Goal: Task Accomplishment & Management: Complete application form

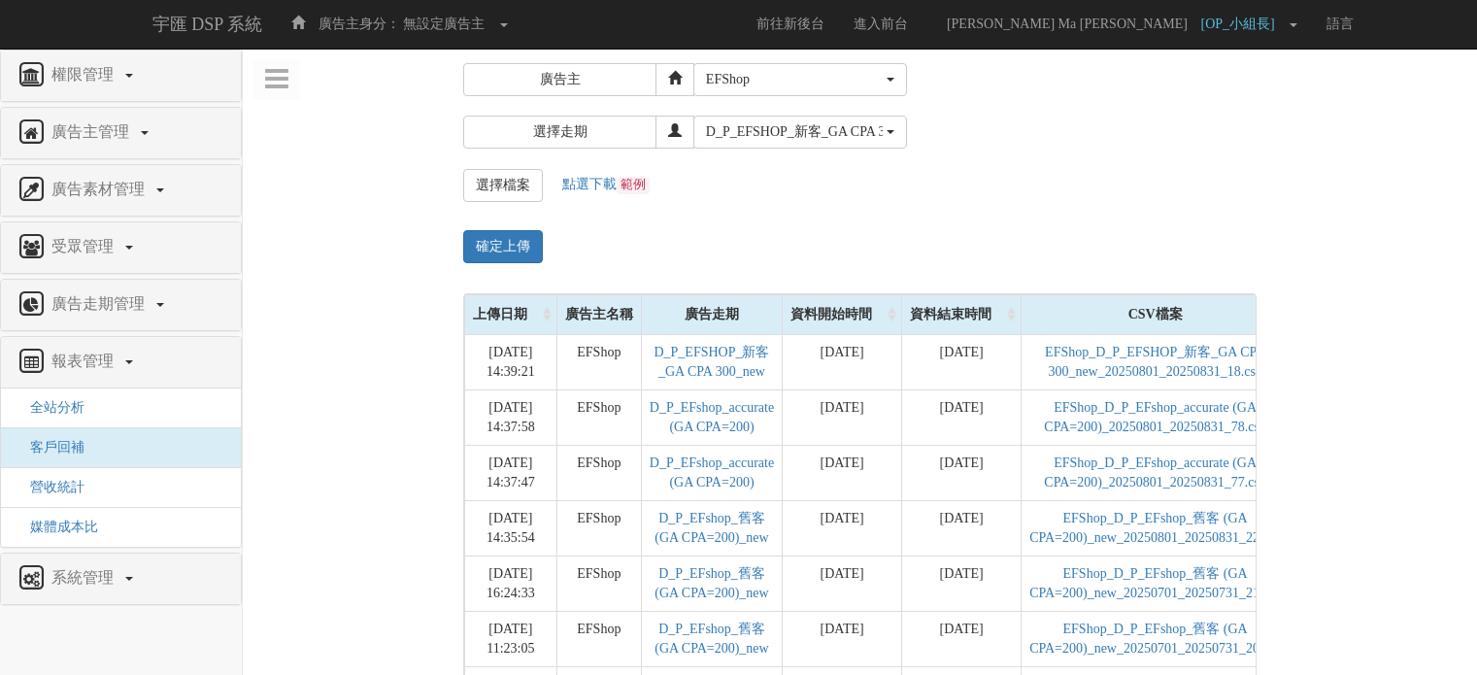
select select "79"
select select "7207"
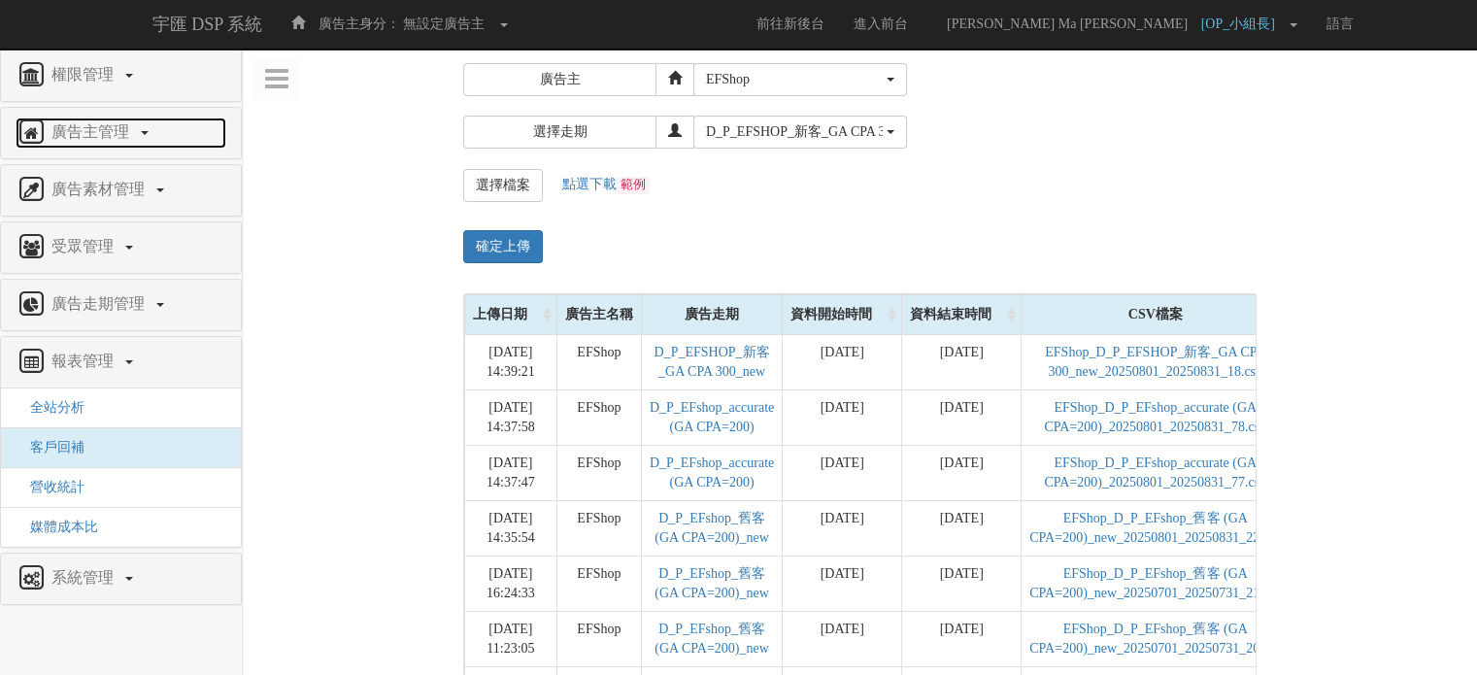
click at [98, 131] on span "廣告主管理" at bounding box center [93, 131] width 92 height 17
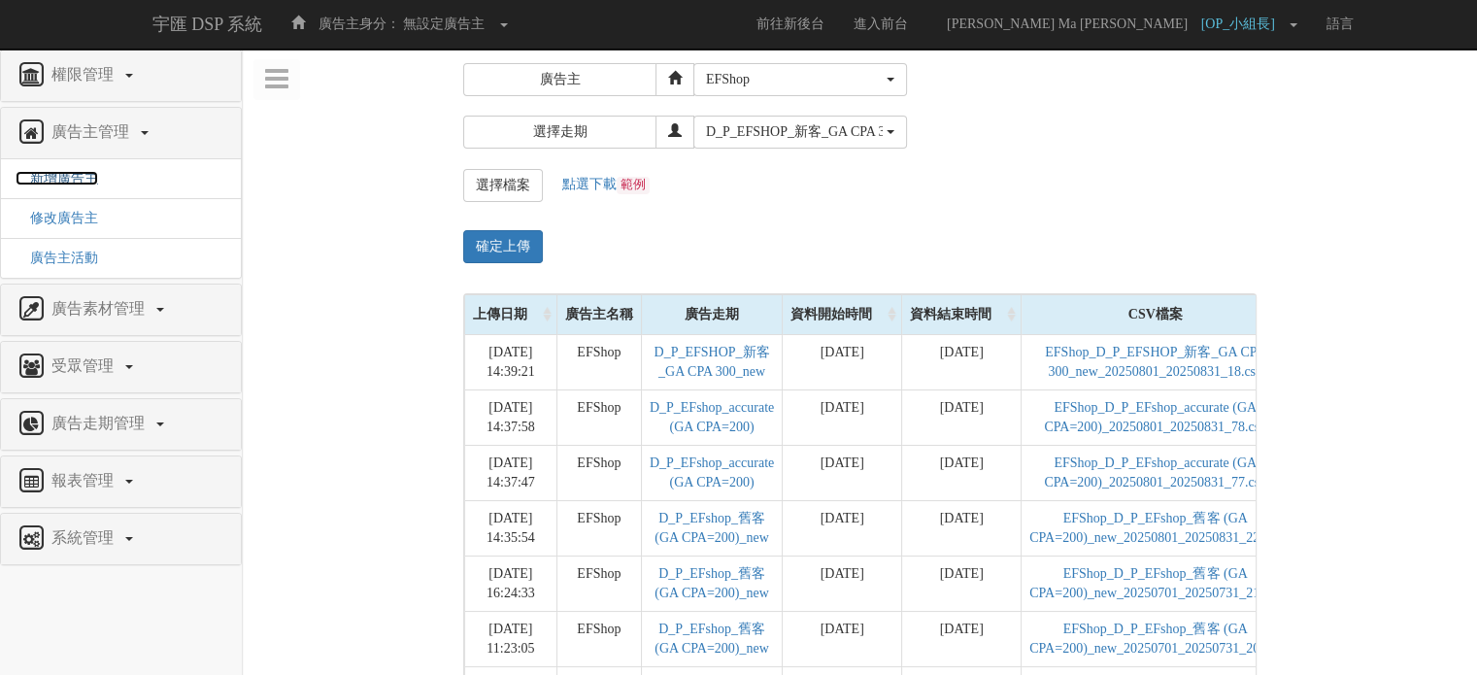
click at [87, 174] on span "新增廣告主" at bounding box center [57, 178] width 83 height 15
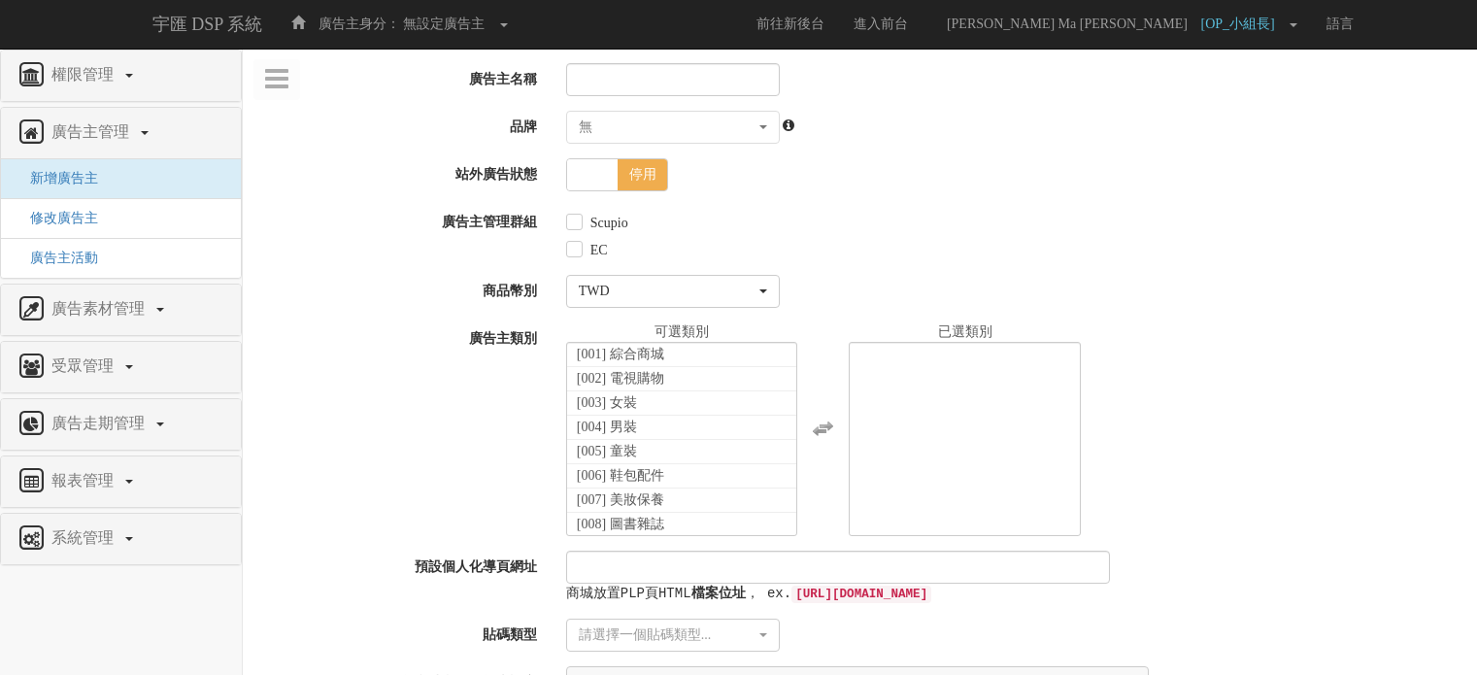
select select
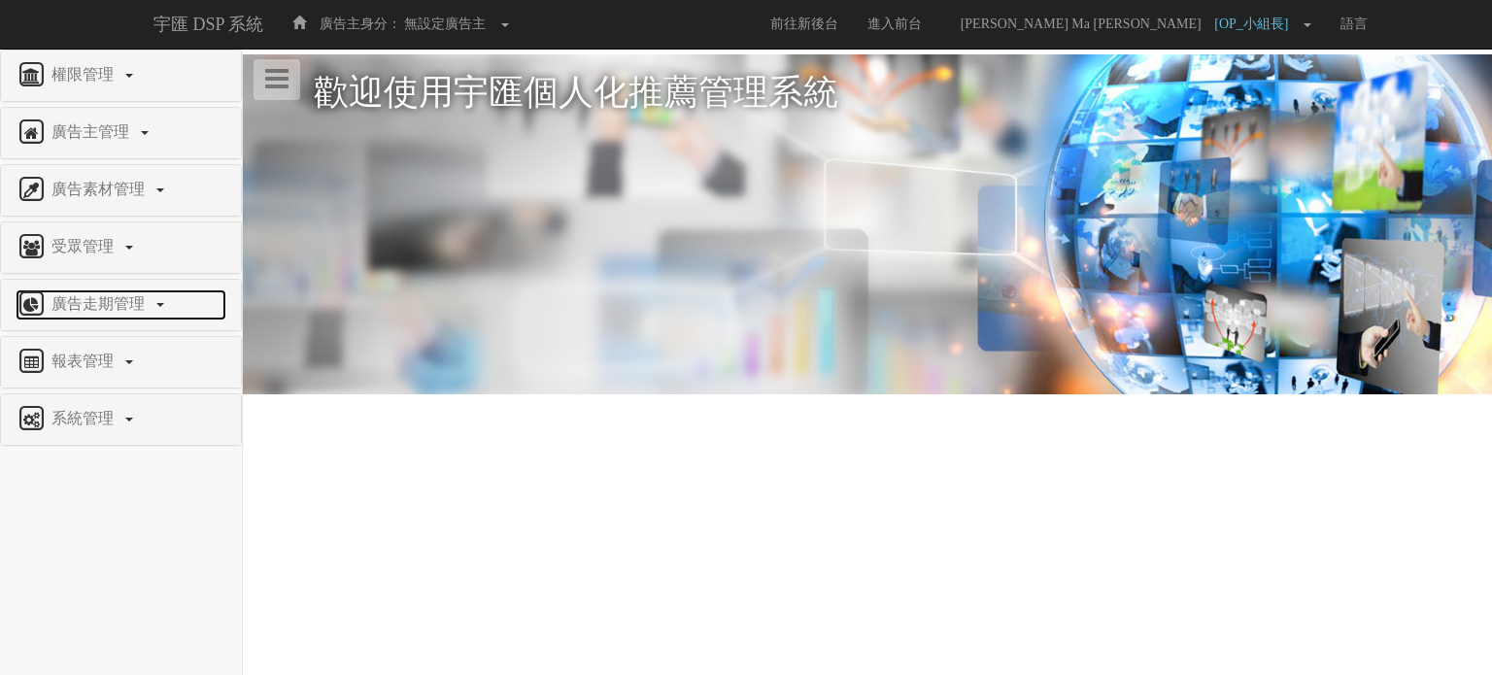
click at [82, 296] on span "廣告走期管理" at bounding box center [101, 303] width 108 height 17
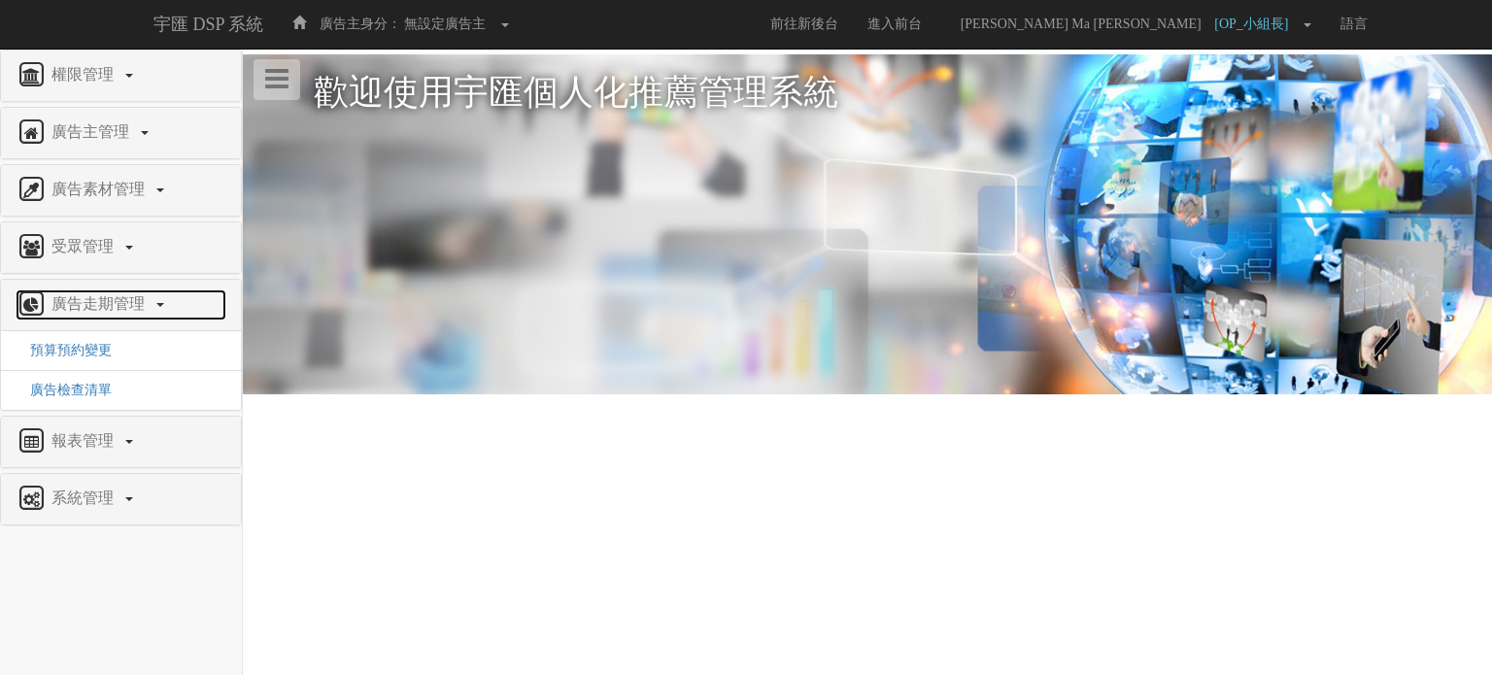
click at [117, 309] on span "廣告走期管理" at bounding box center [101, 303] width 108 height 17
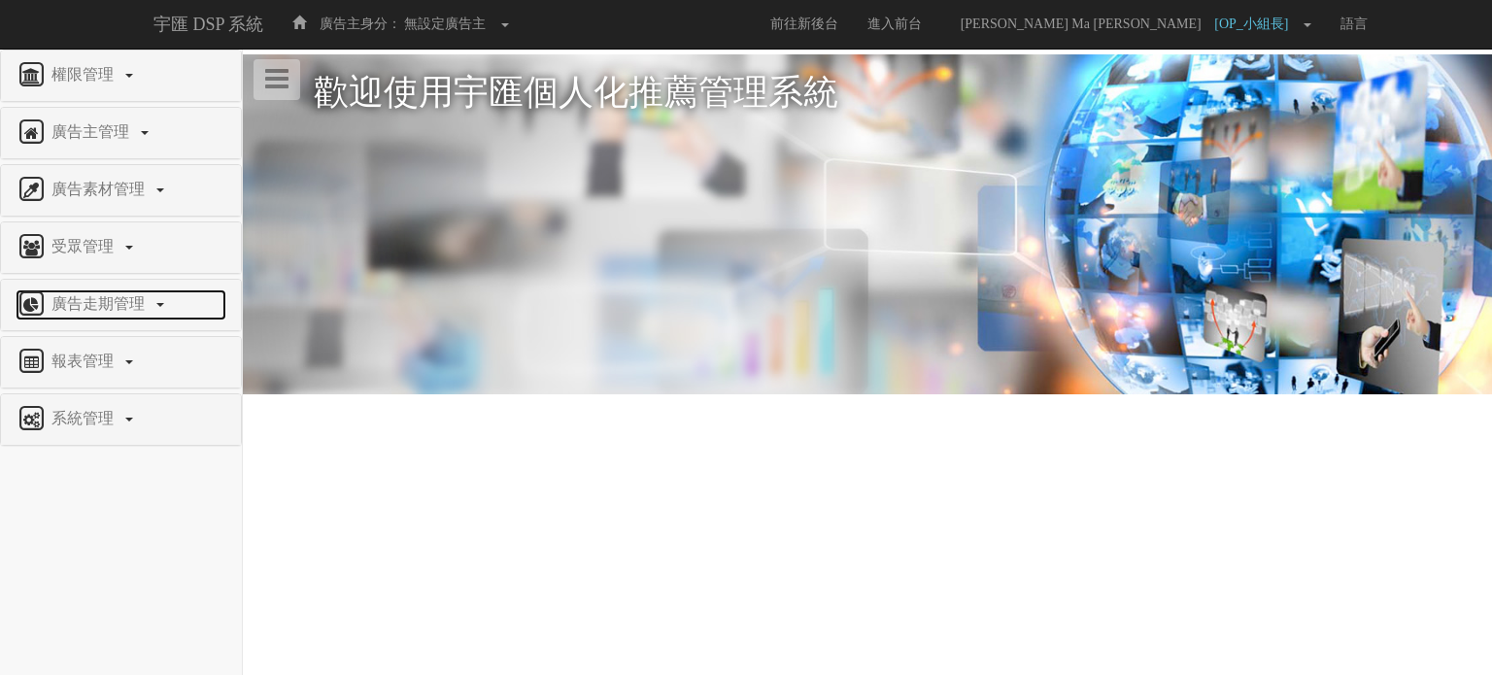
click at [117, 309] on span "廣告走期管理" at bounding box center [101, 303] width 108 height 17
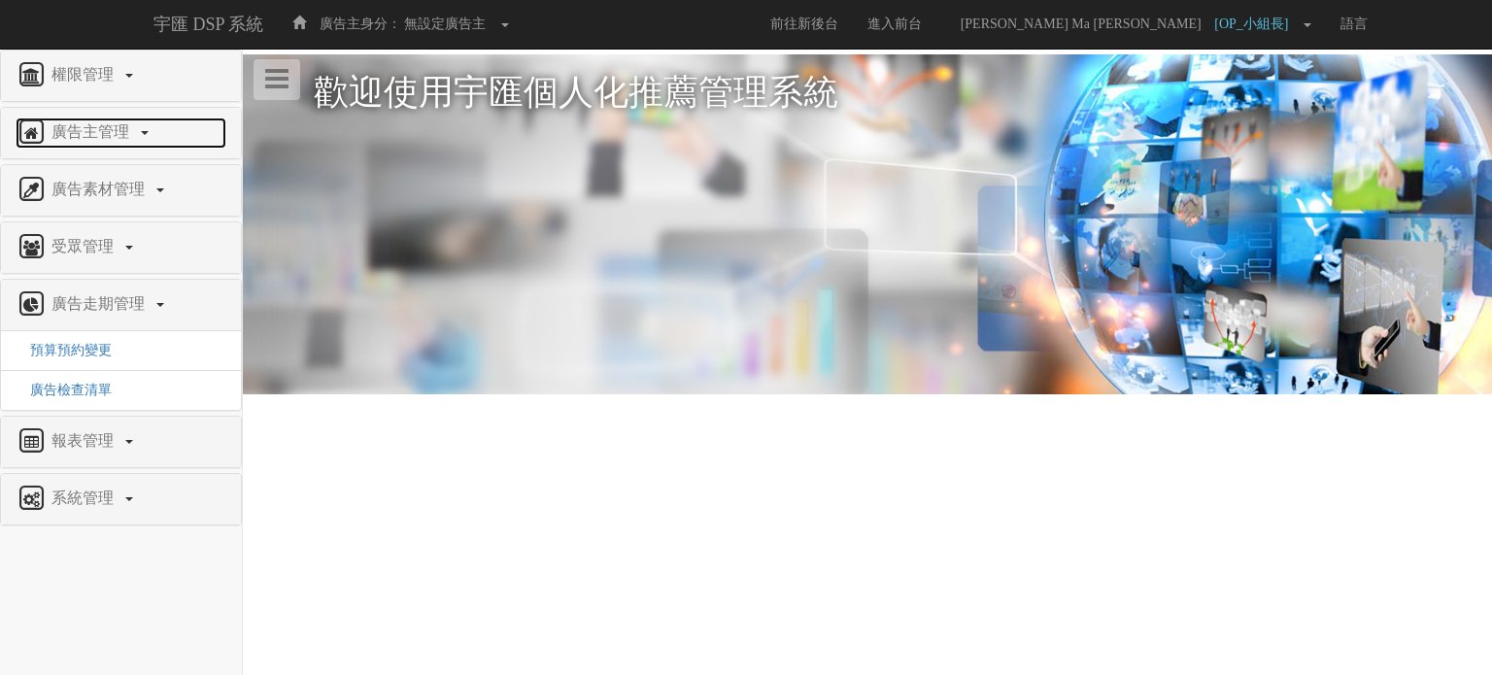
click at [141, 122] on link "廣告主管理" at bounding box center [121, 133] width 211 height 31
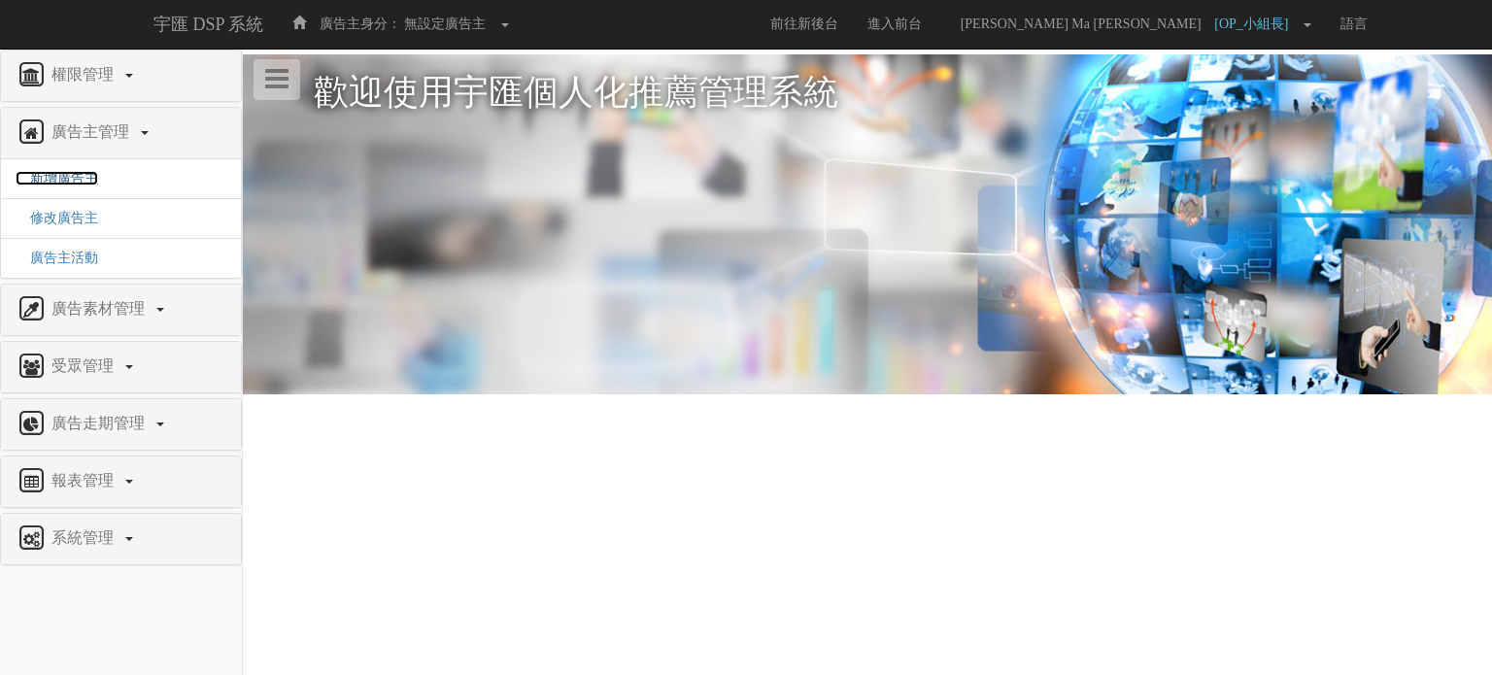
click at [76, 180] on span "新增廣告主" at bounding box center [57, 178] width 83 height 15
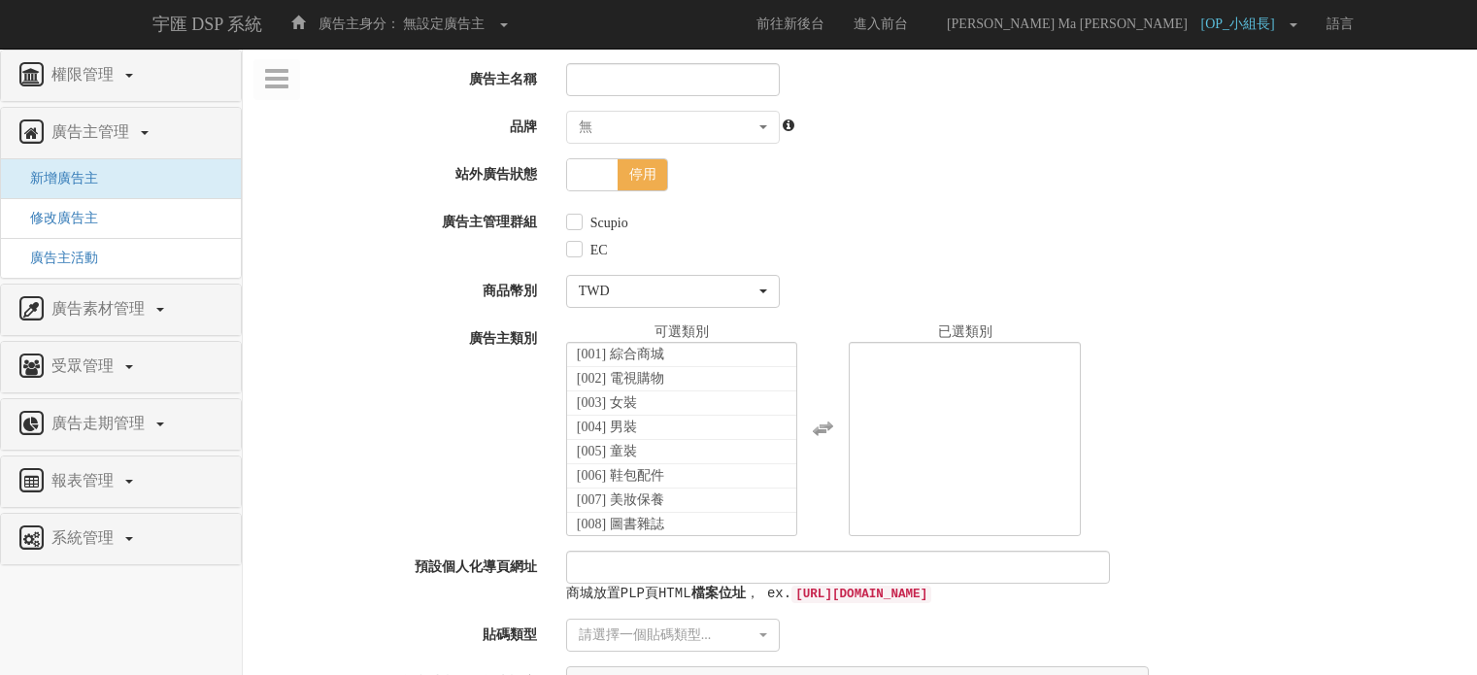
select select
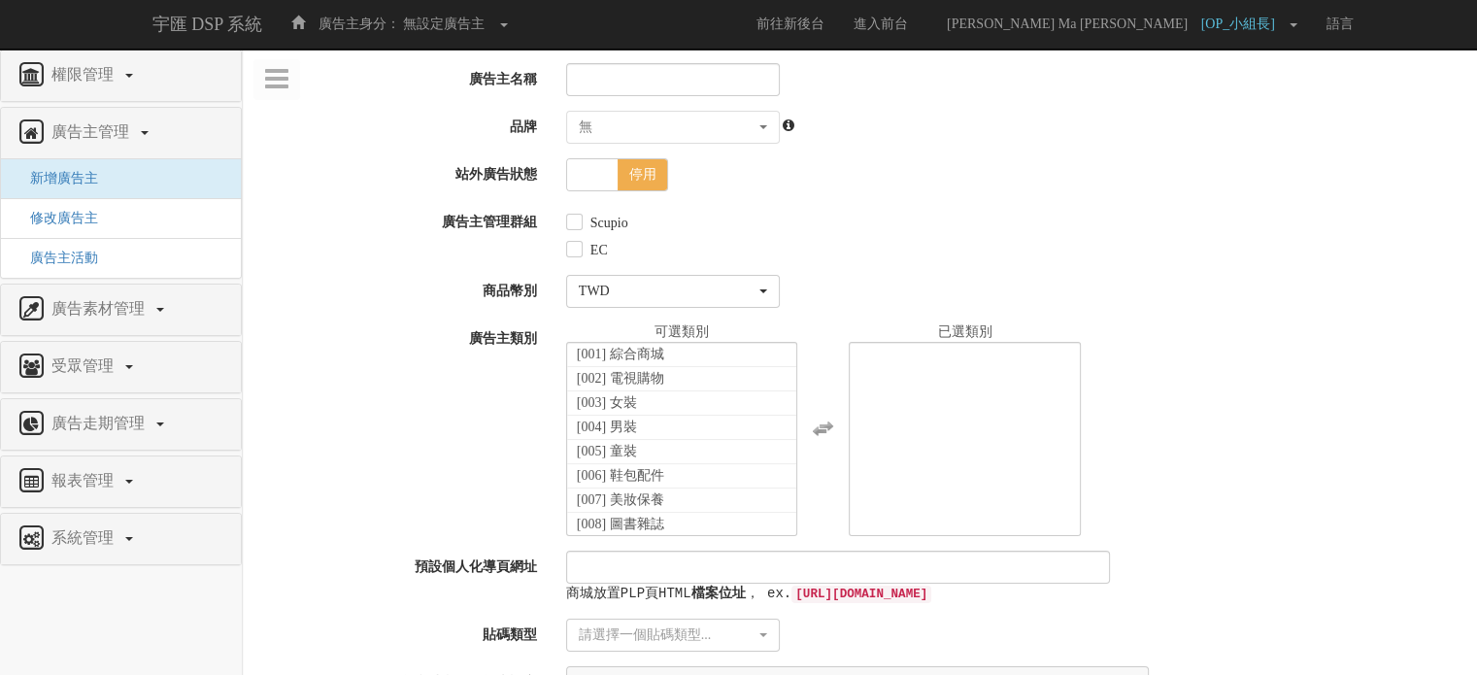
click at [598, 121] on div "無" at bounding box center [667, 127] width 177 height 19
click at [723, 76] on input "廣告主名稱" at bounding box center [673, 79] width 214 height 33
click at [678, 72] on input "廣告主名稱" at bounding box center [673, 79] width 214 height 33
type input "D"
type input "ㄎ"
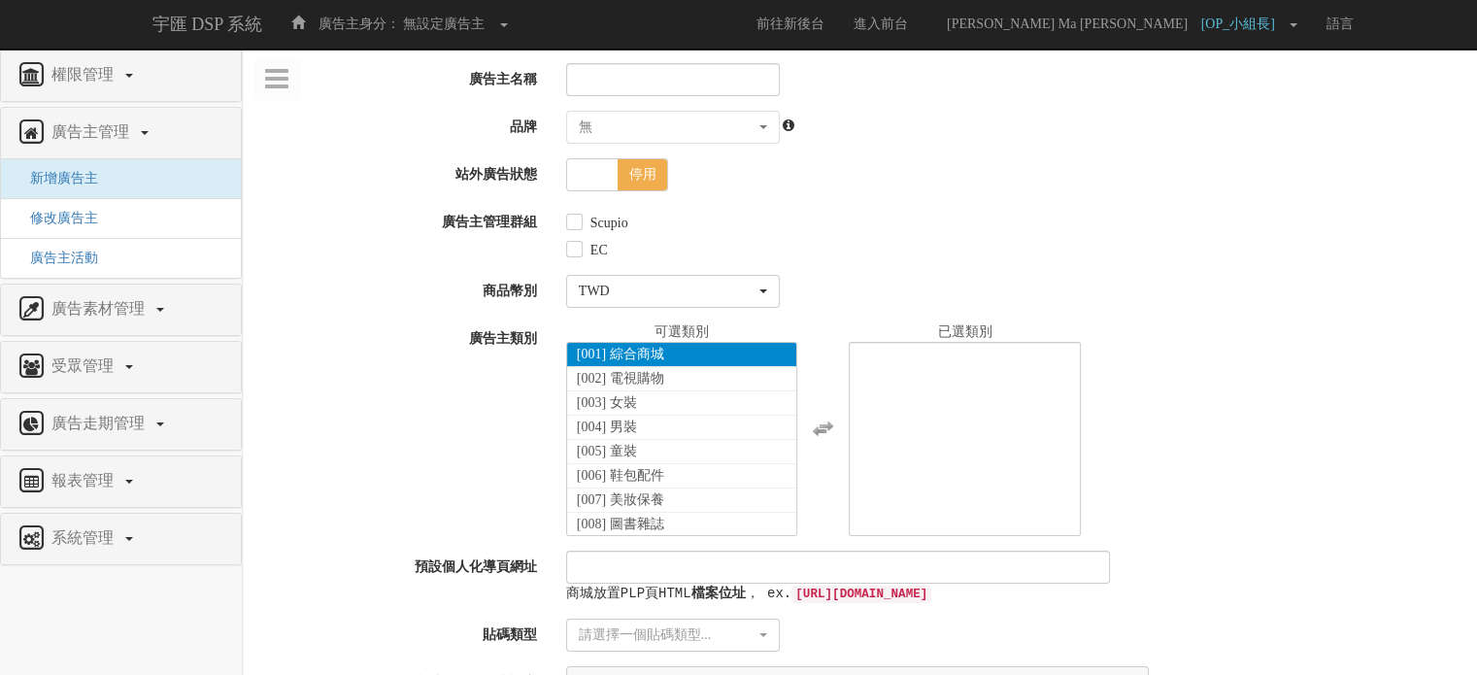
click at [672, 360] on li "[001] 綜合商城" at bounding box center [682, 355] width 230 height 24
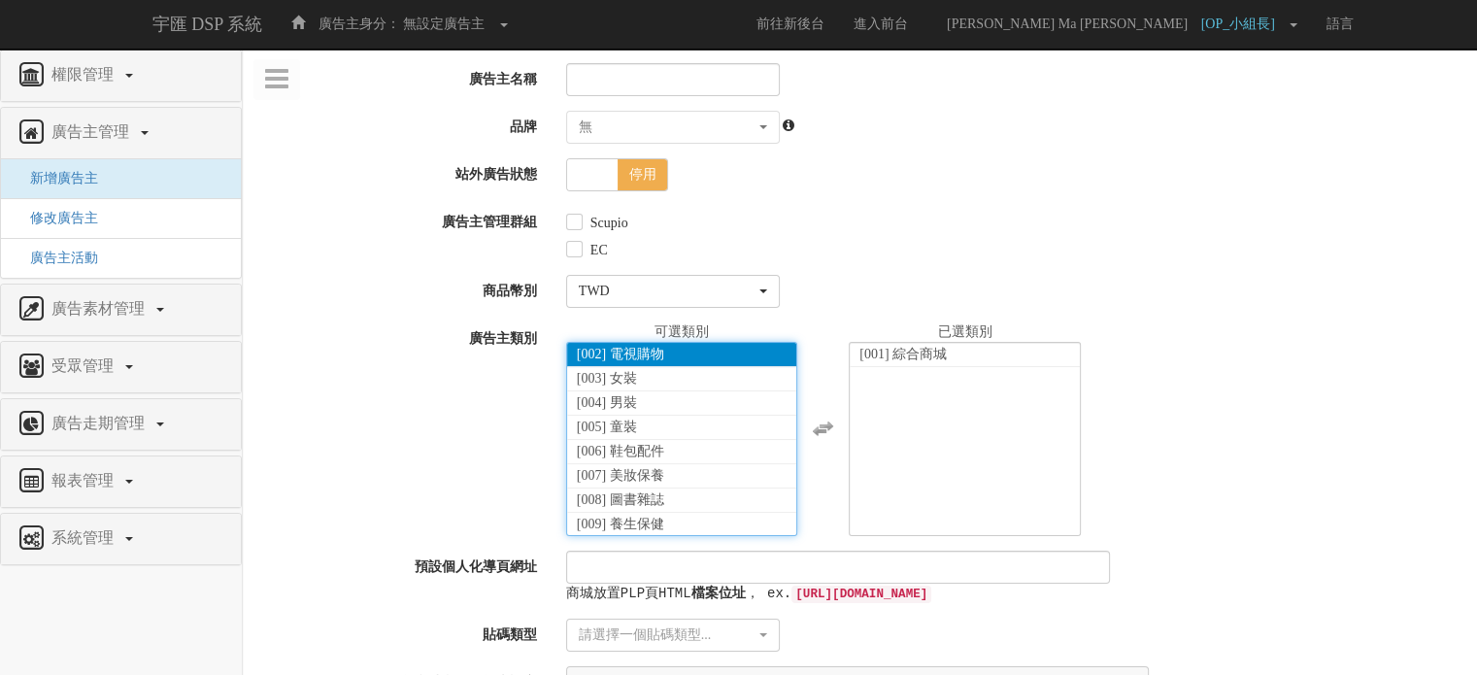
select select "1"
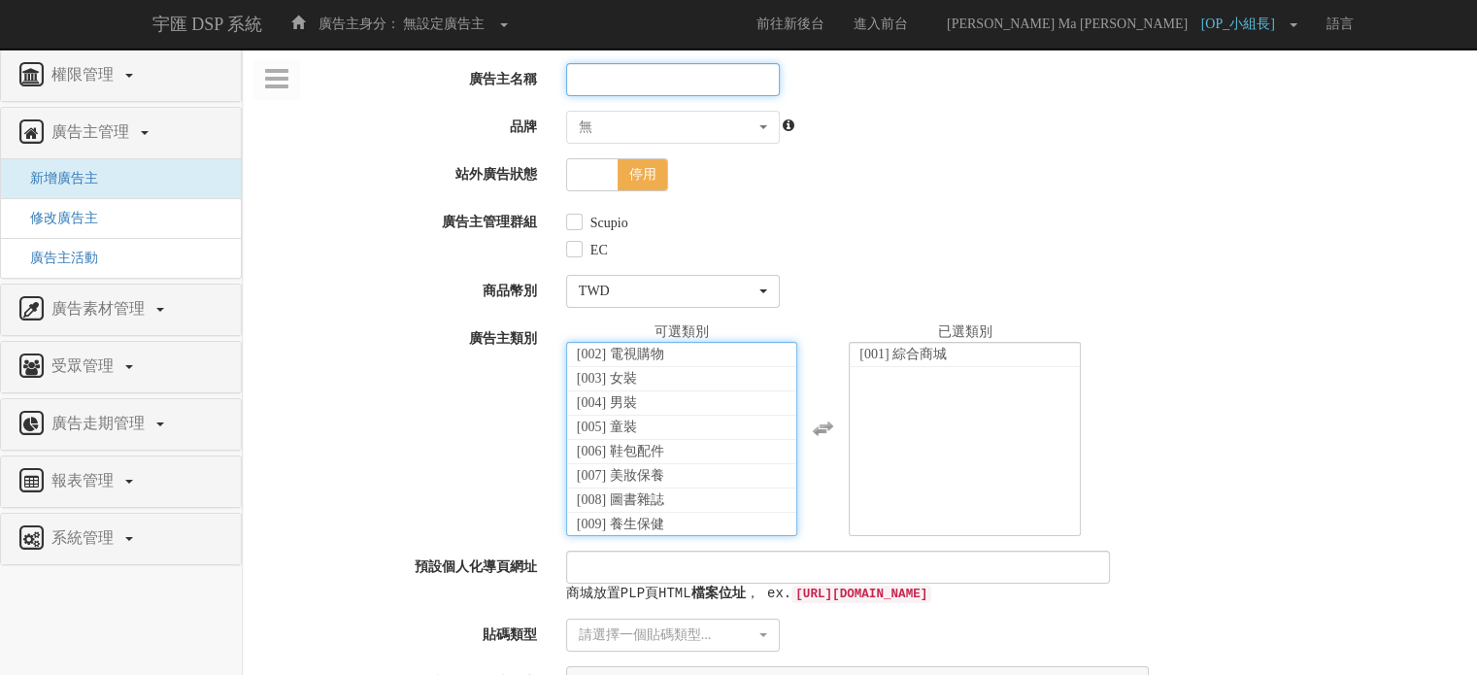
click at [642, 81] on input "廣告主名稱" at bounding box center [673, 79] width 214 height 33
paste input "Akaffit 咖啡"
click at [625, 81] on input "Akaffit 咖啡" at bounding box center [673, 79] width 214 height 33
type input "Akaffit咖啡"
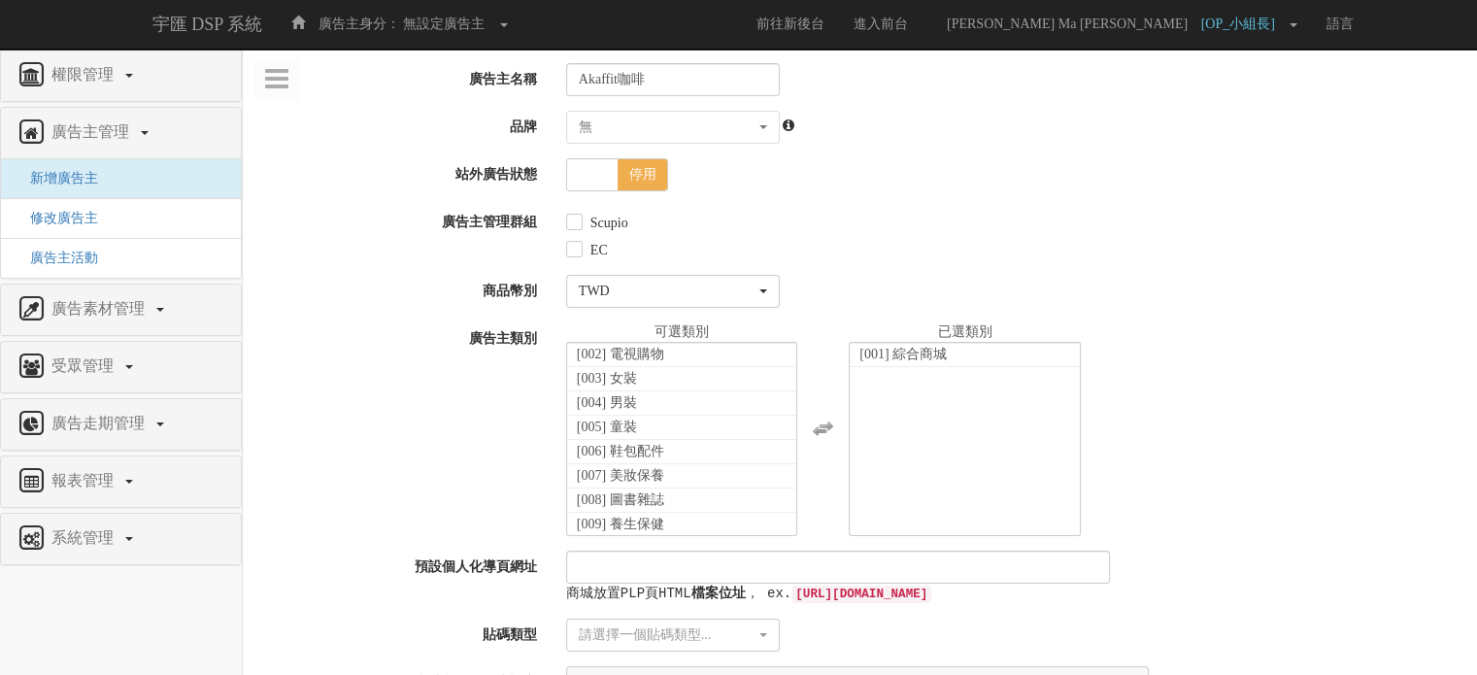
click at [714, 128] on div "無" at bounding box center [667, 127] width 177 height 19
click at [603, 218] on label "Scupio" at bounding box center [607, 223] width 43 height 19
click at [579, 218] on input "Scupio" at bounding box center [572, 223] width 13 height 13
checkbox input "true"
click at [586, 248] on label "EC" at bounding box center [597, 250] width 22 height 19
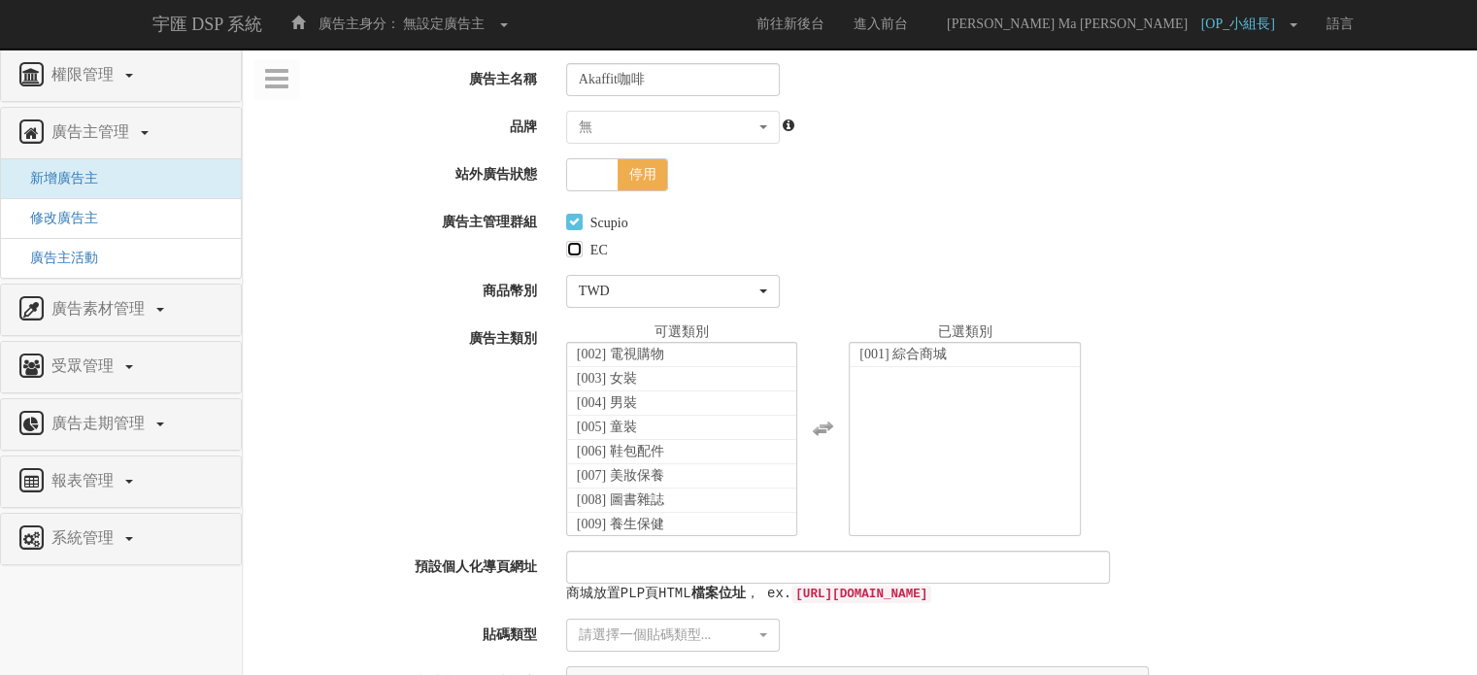
click at [579, 248] on input "EC" at bounding box center [572, 250] width 13 height 13
checkbox input "true"
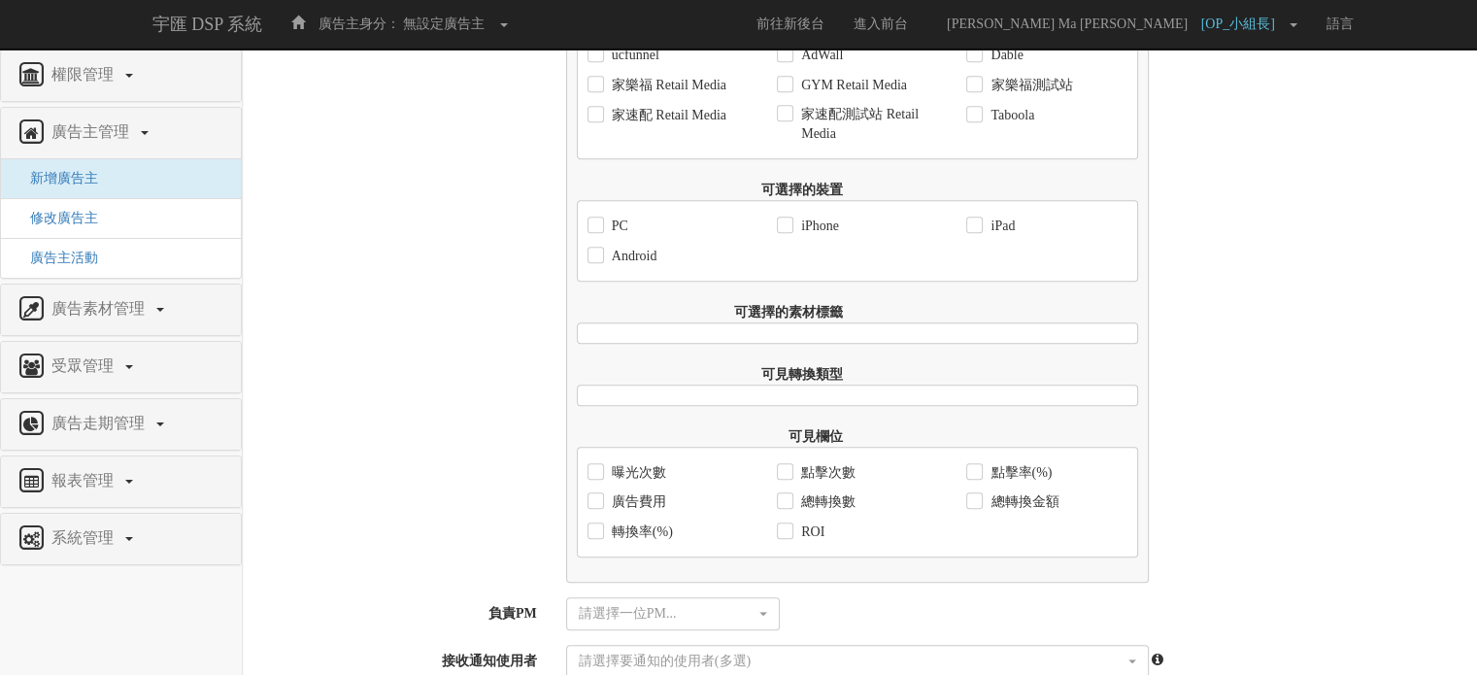
scroll to position [1367, 0]
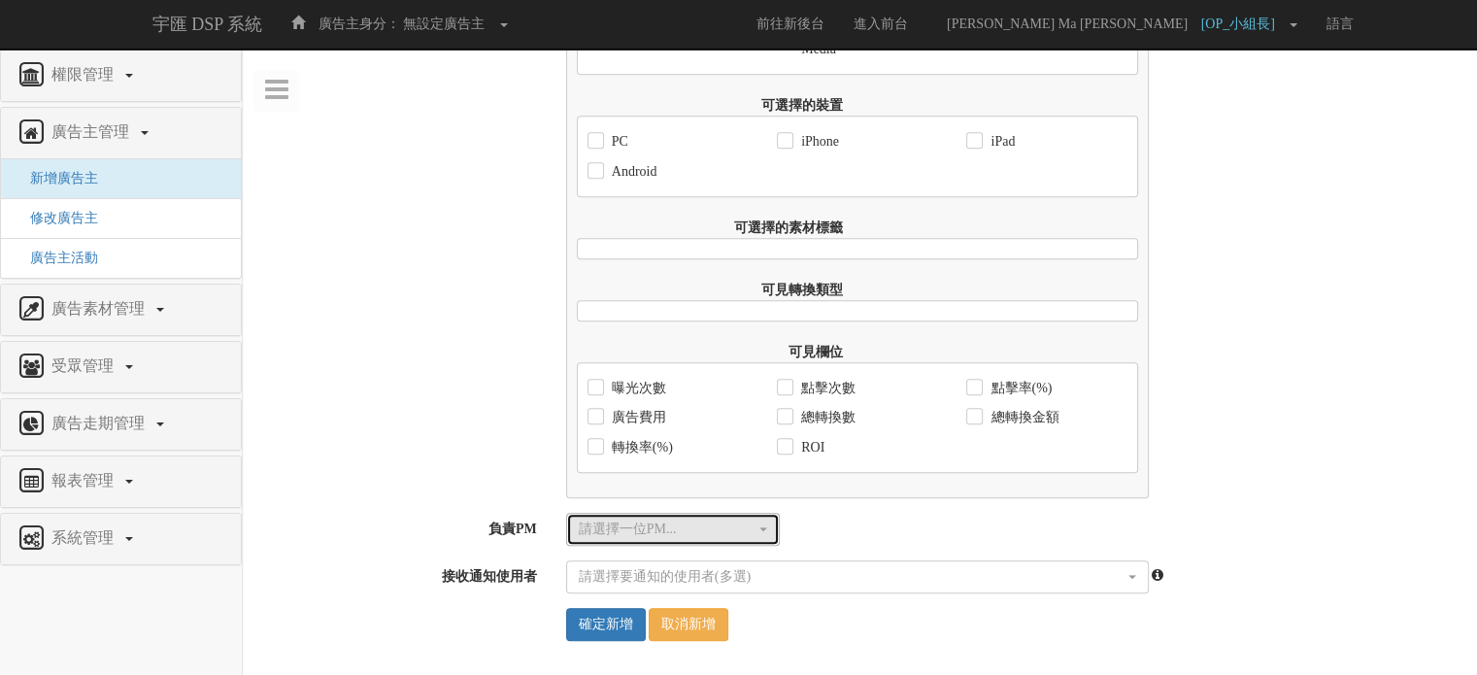
click at [684, 527] on div "請選擇一位PM..." at bounding box center [667, 529] width 177 height 19
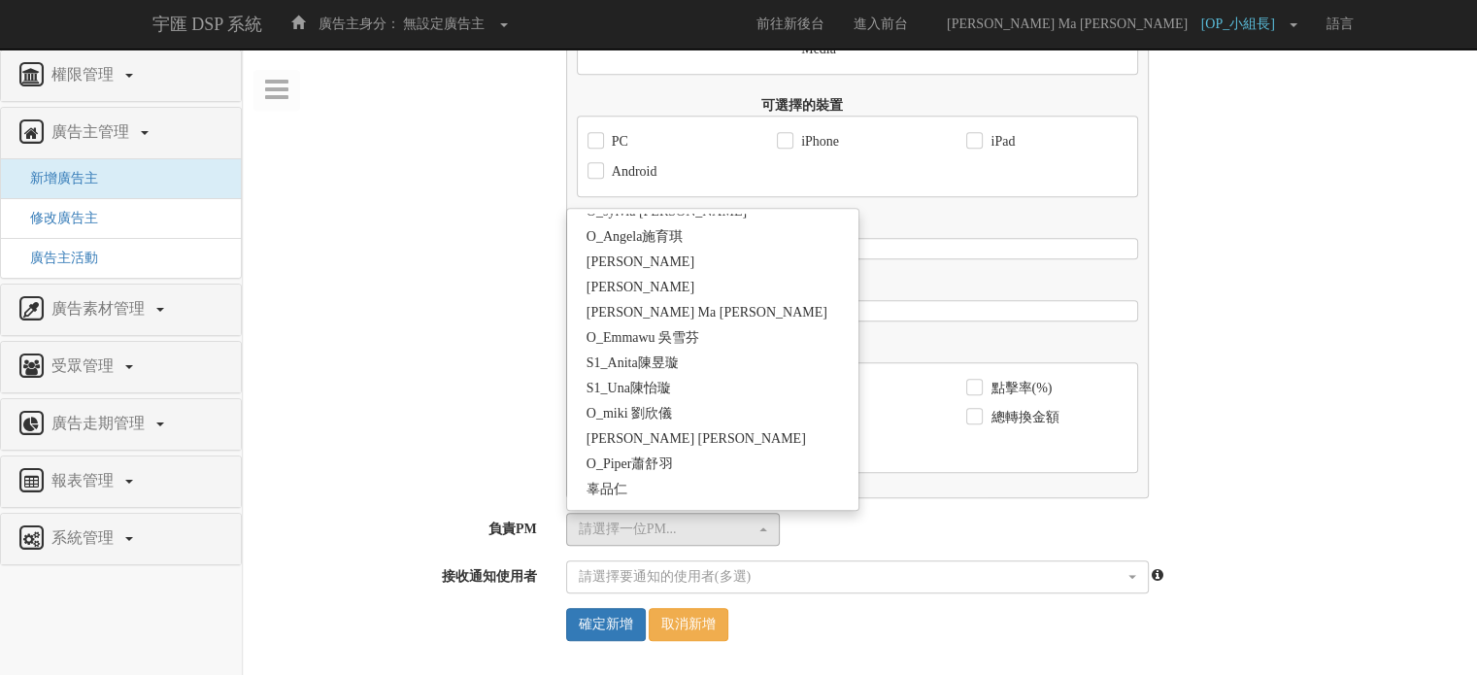
scroll to position [1698, 0]
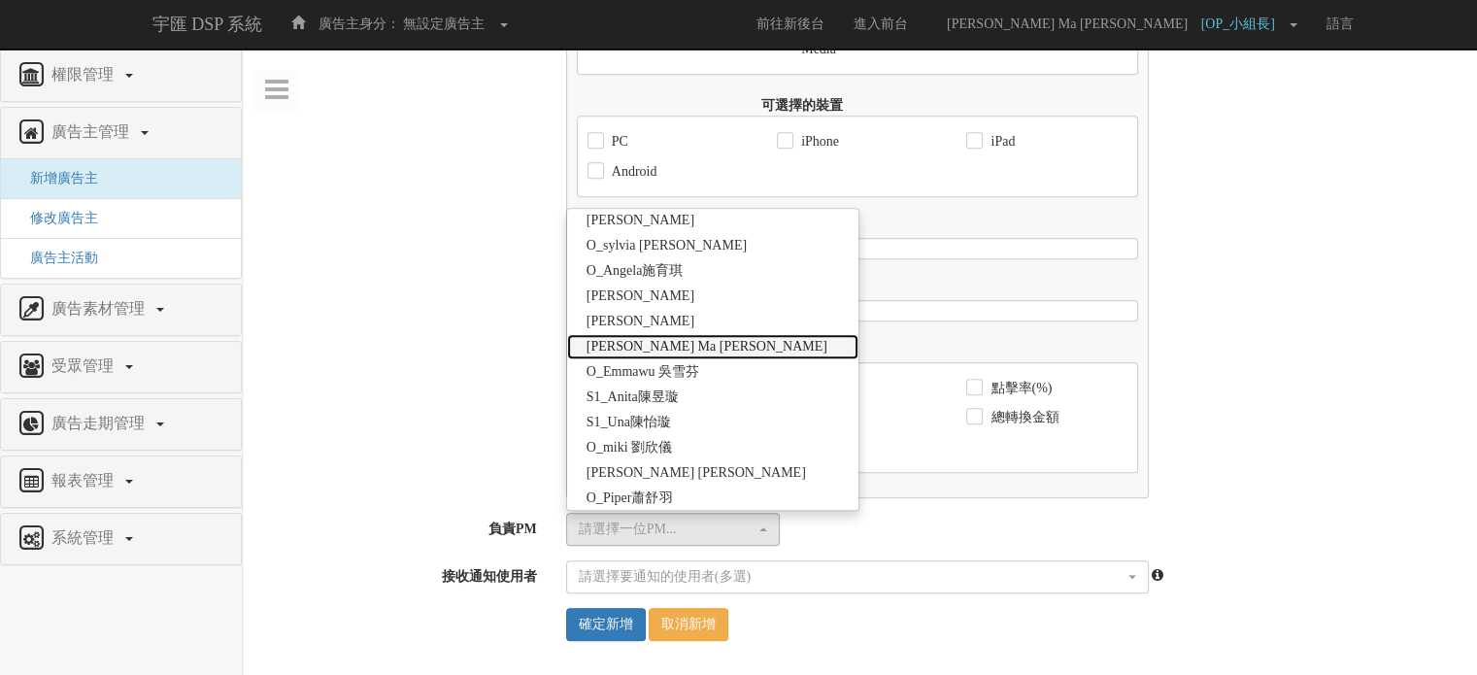
click at [656, 353] on span "[PERSON_NAME] Ma [PERSON_NAME]" at bounding box center [707, 346] width 241 height 19
select select "7b1ab421-aed4-4cd3-9c46-b94a9cd44896"
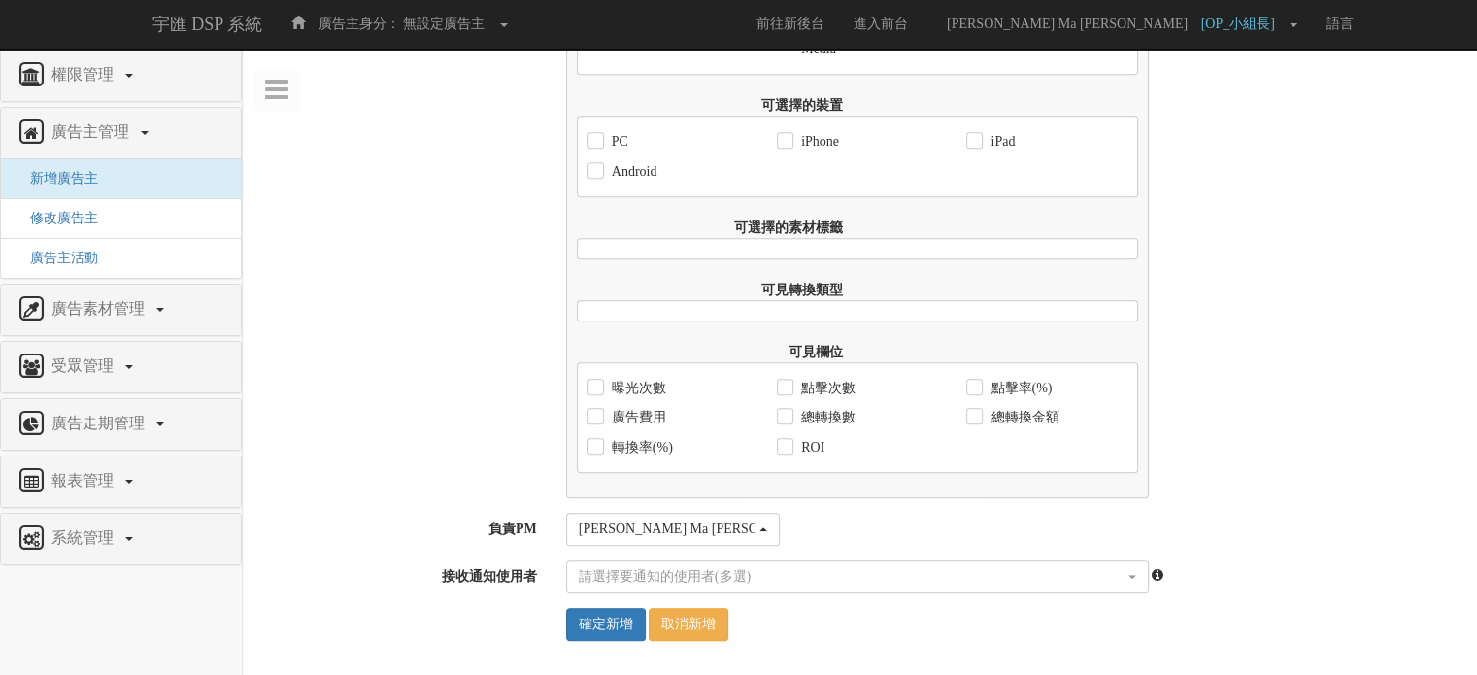
click at [447, 459] on div "前台廣告成效報表設定 報表可查詢的啟始日期 2017-09-01 限制報表可查詢結束日期 是 否 報表可查詢的結束日期 是否優先使用Facebook資料 是 …" at bounding box center [860, 45] width 1234 height 905
click at [600, 631] on input "確定新增" at bounding box center [606, 624] width 80 height 33
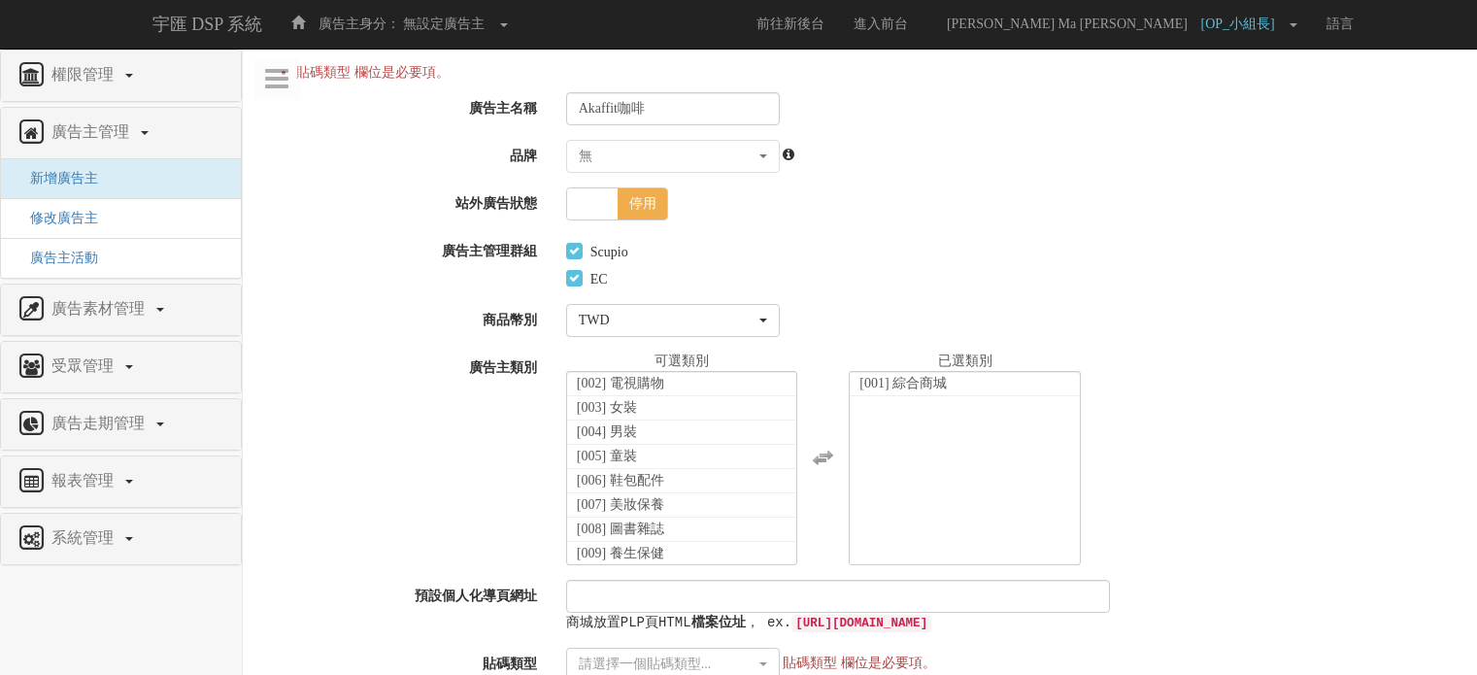
select select "7b1ab421-aed4-4cd3-9c46-b94a9cd44896"
select select
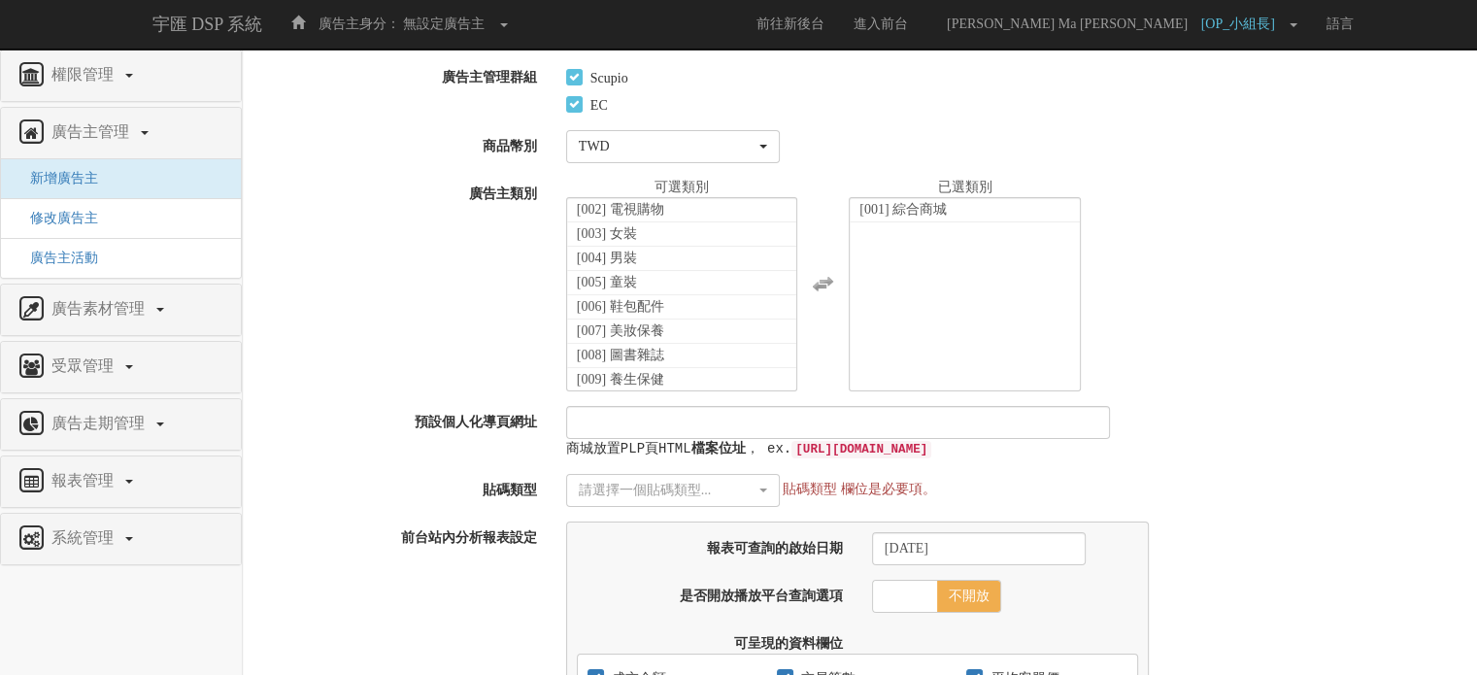
scroll to position [291, 0]
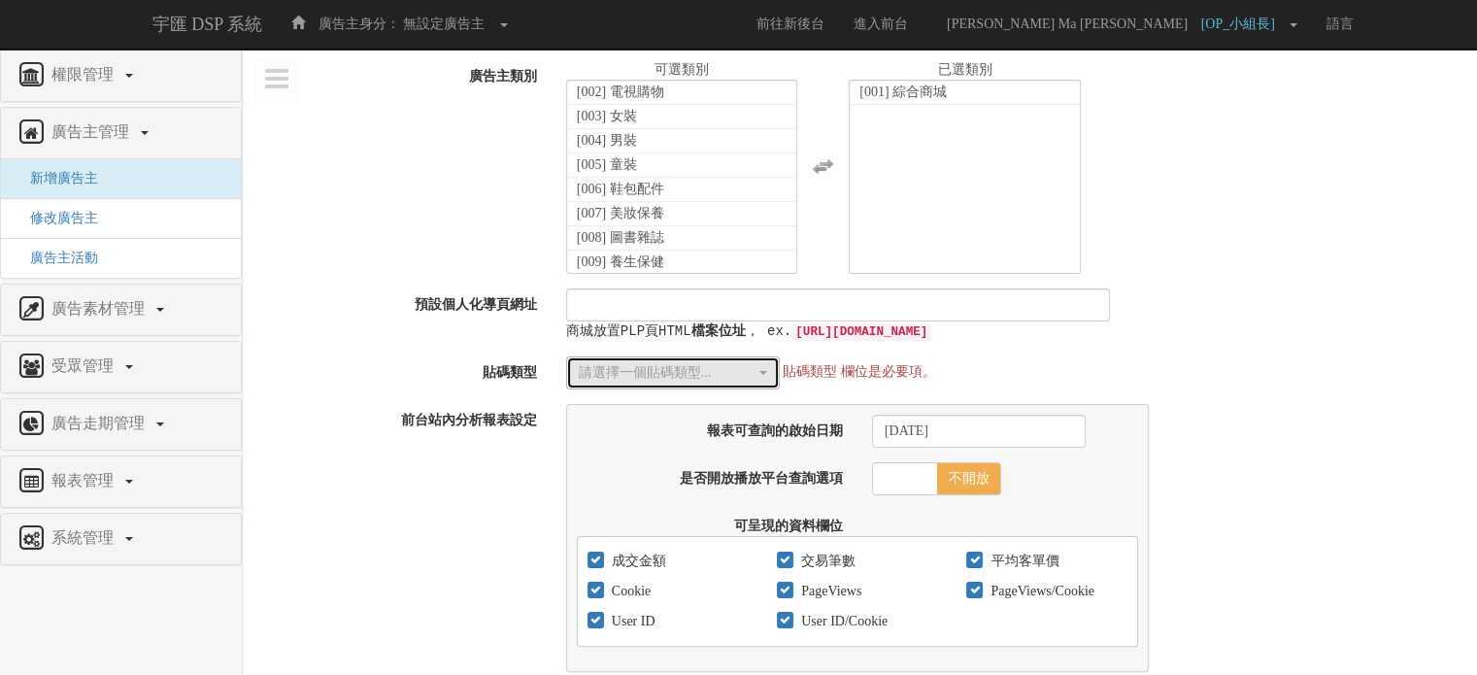
click at [672, 376] on div "請選擇一個貼碼類型..." at bounding box center [667, 372] width 177 height 19
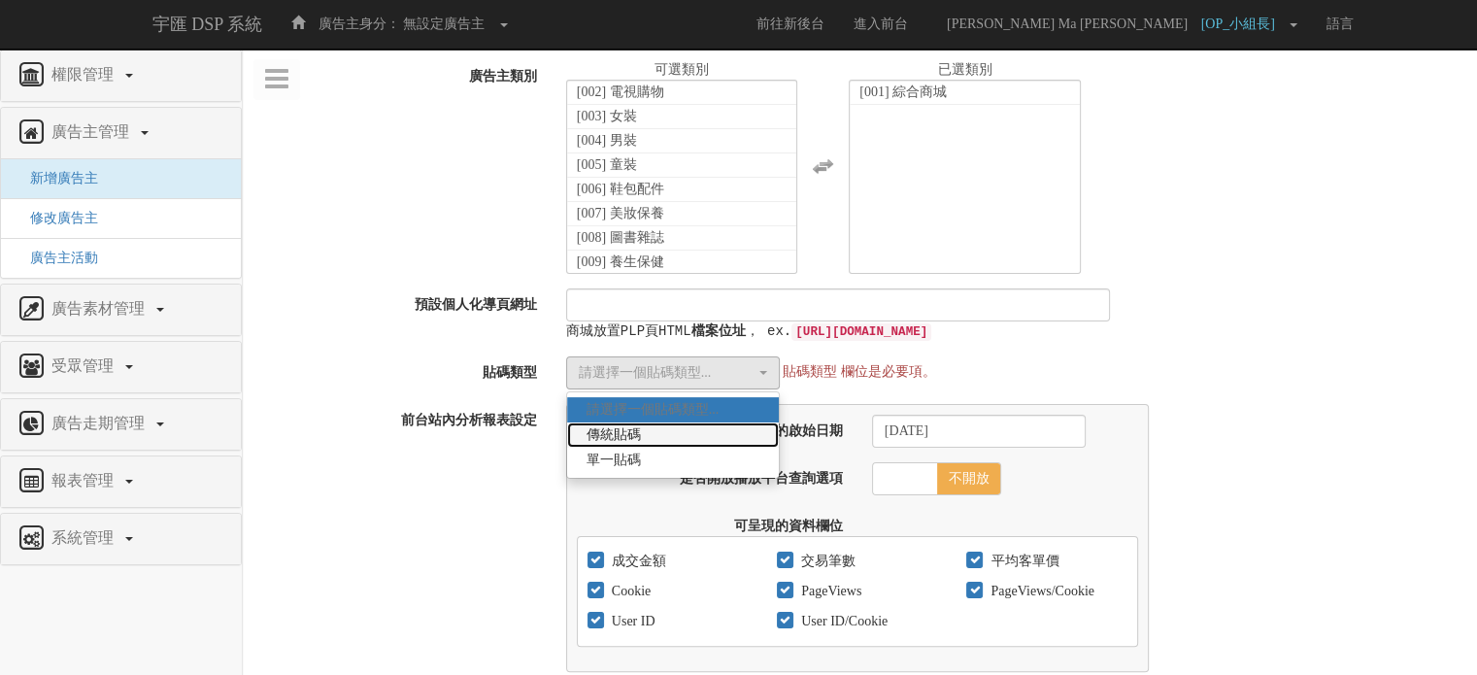
click at [660, 432] on link "傳統貼碼" at bounding box center [673, 434] width 212 height 25
select select "Traditional_Complicate"
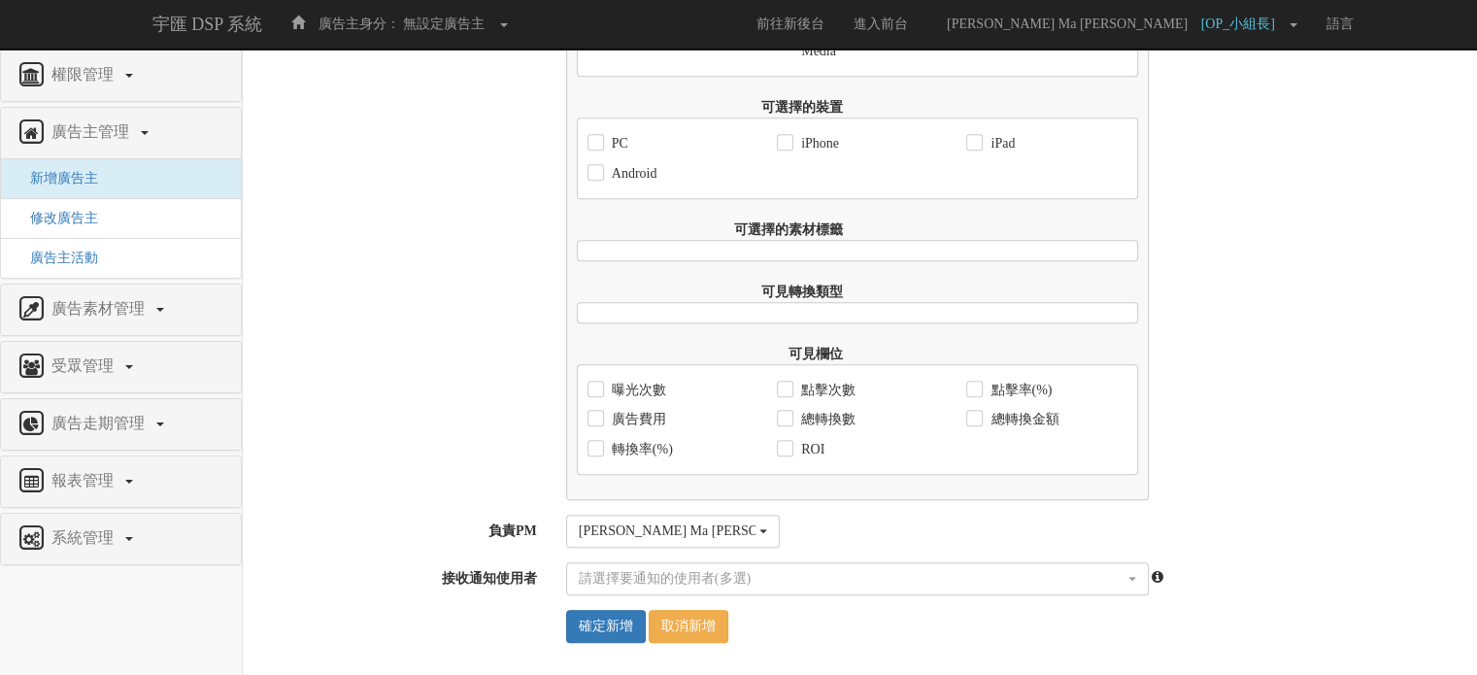
scroll to position [1395, 0]
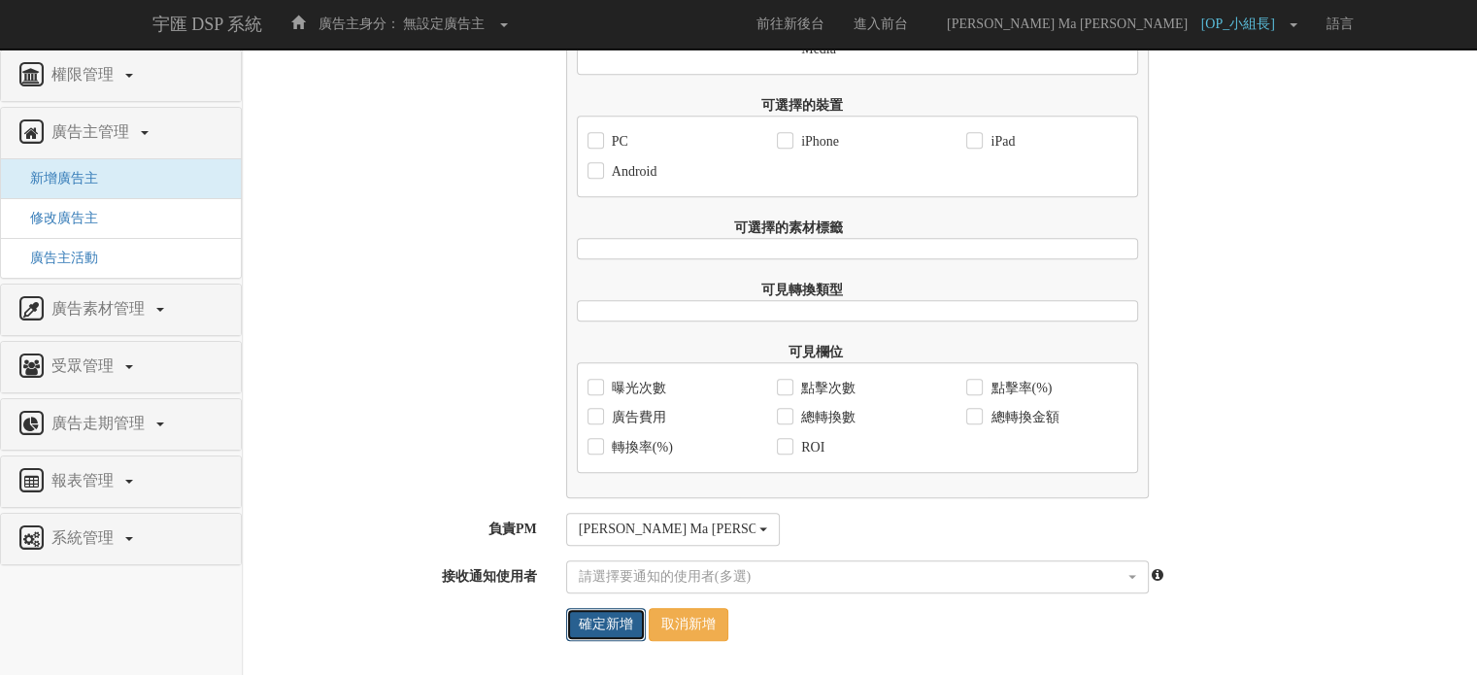
click at [593, 615] on input "確定新增" at bounding box center [606, 624] width 80 height 33
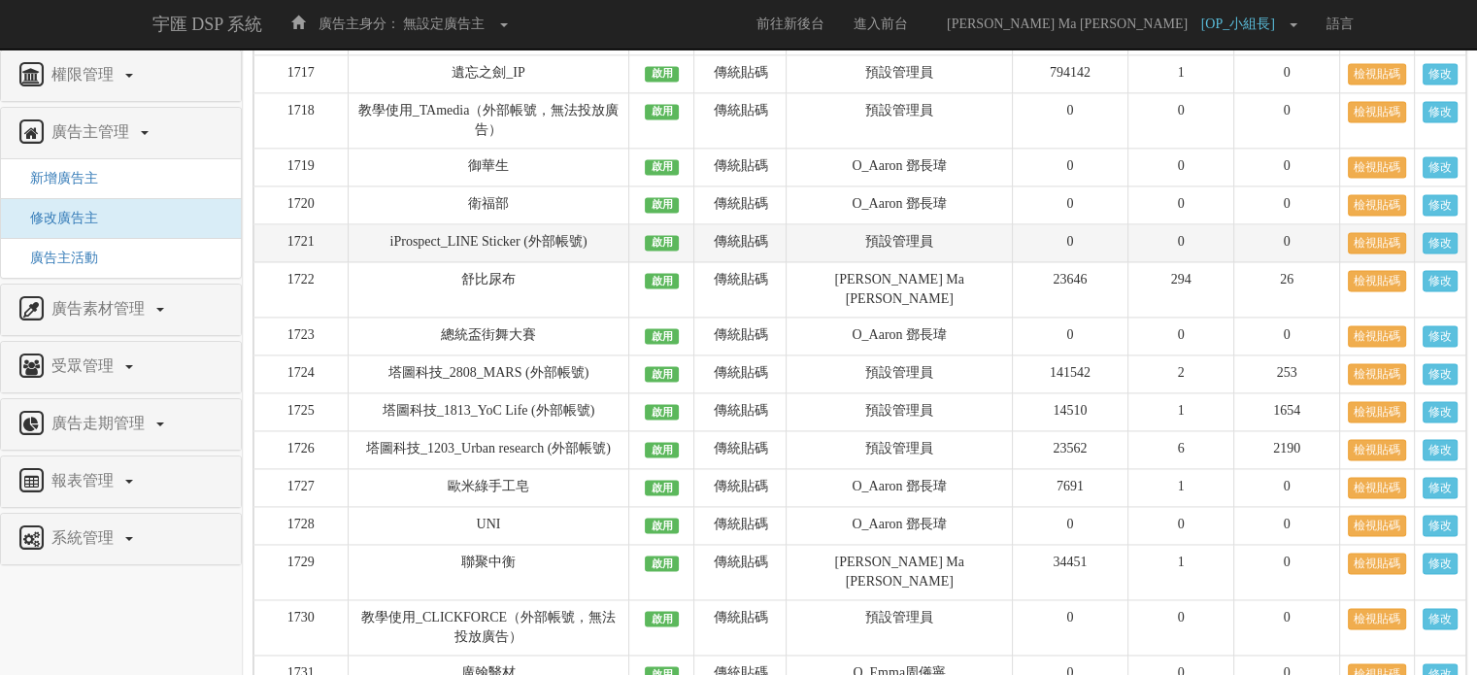
scroll to position [25091, 0]
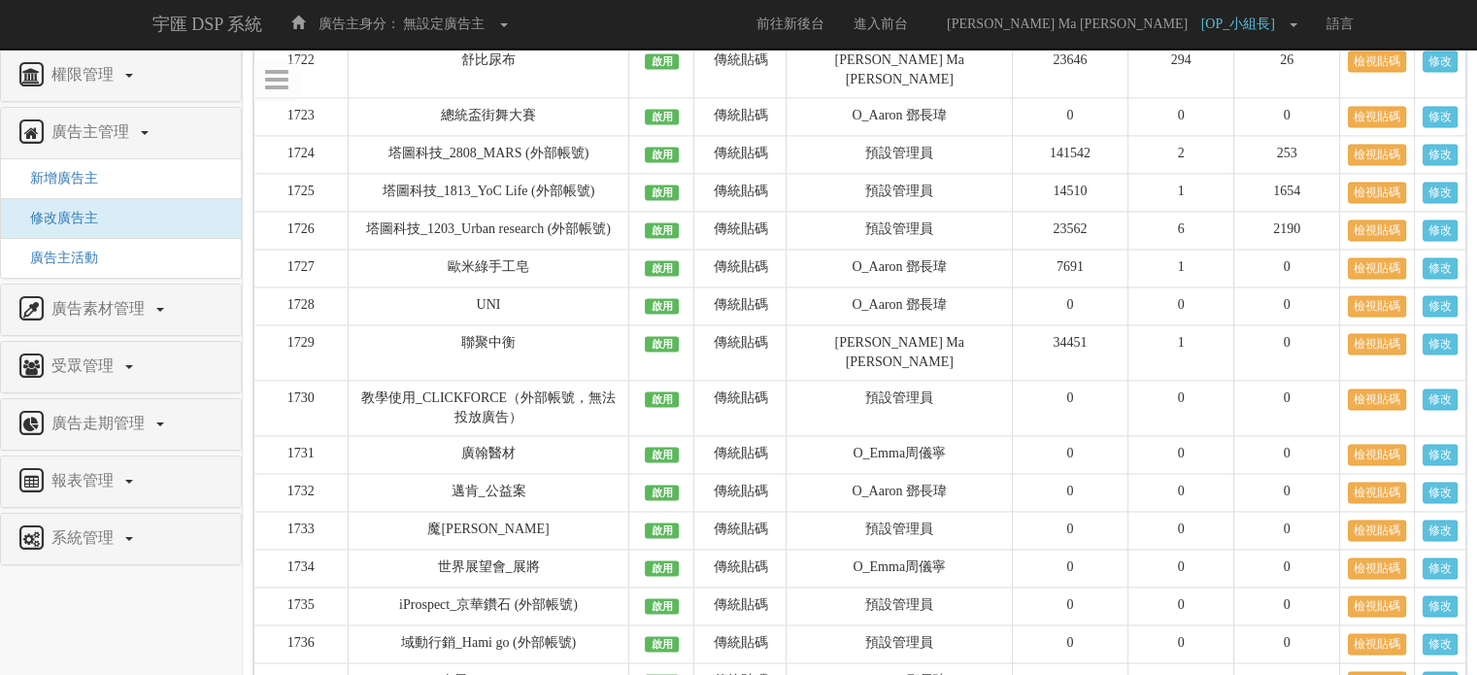
drag, startPoint x: 564, startPoint y: 613, endPoint x: 491, endPoint y: 641, distance: 78.1
copy td "Akaffit咖啡"
